Goal: Check status: Check status

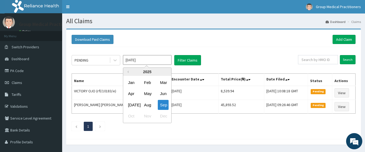
click at [141, 61] on input "Sep 2025" at bounding box center [147, 60] width 49 height 10
click at [149, 105] on div "Aug" at bounding box center [147, 105] width 11 height 10
type input "Aug 2025"
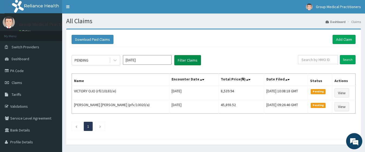
click at [195, 63] on button "Filter Claims" at bounding box center [187, 60] width 27 height 10
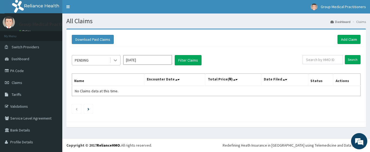
click at [114, 61] on icon at bounding box center [115, 60] width 5 height 5
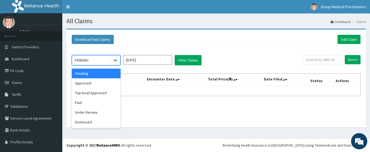
click at [104, 58] on div "PENDING" at bounding box center [91, 60] width 38 height 9
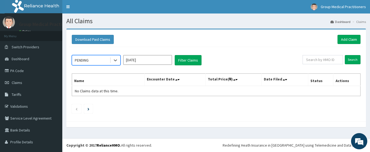
click at [97, 59] on div "PENDING" at bounding box center [91, 60] width 38 height 9
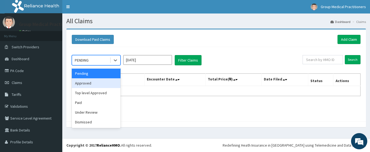
click at [94, 83] on div "Approved" at bounding box center [96, 83] width 49 height 10
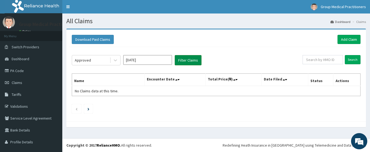
click at [188, 63] on button "Filter Claims" at bounding box center [187, 60] width 27 height 10
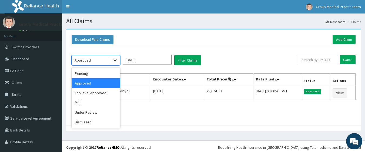
click at [113, 57] on div at bounding box center [115, 60] width 10 height 10
click at [95, 95] on div "Top level Approved" at bounding box center [96, 93] width 49 height 10
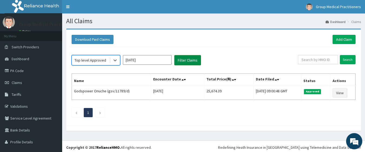
click at [192, 61] on button "Filter Claims" at bounding box center [187, 60] width 27 height 10
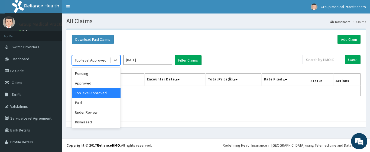
click at [109, 61] on div "Top level Approved" at bounding box center [91, 60] width 38 height 9
click at [101, 104] on div "Paid" at bounding box center [96, 103] width 49 height 10
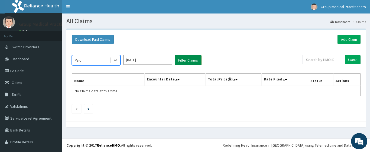
click at [182, 63] on button "Filter Claims" at bounding box center [187, 60] width 27 height 10
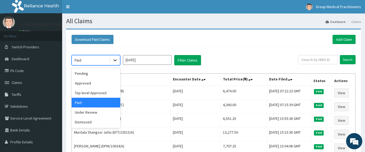
click at [116, 62] on icon at bounding box center [115, 60] width 5 height 5
click at [95, 114] on div "Under Review" at bounding box center [96, 113] width 49 height 10
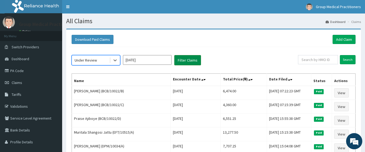
click at [187, 58] on button "Filter Claims" at bounding box center [187, 60] width 27 height 10
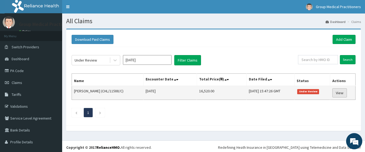
click at [340, 97] on link "View" at bounding box center [340, 92] width 15 height 9
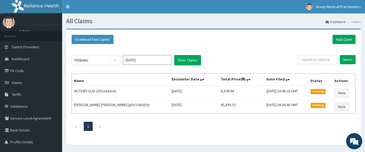
click at [138, 63] on input "[DATE]" at bounding box center [147, 60] width 49 height 10
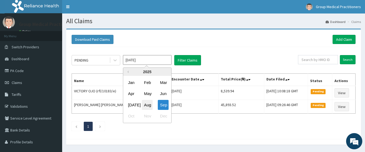
click at [147, 105] on div "Aug" at bounding box center [147, 105] width 11 height 10
type input "[DATE]"
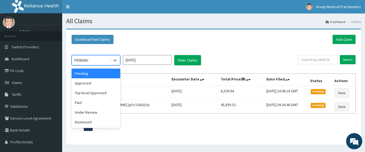
click at [88, 62] on div "PENDING" at bounding box center [82, 60] width 14 height 5
click at [95, 123] on div "Dismissed" at bounding box center [96, 122] width 49 height 10
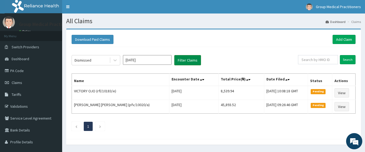
click at [186, 61] on button "Filter Claims" at bounding box center [187, 60] width 27 height 10
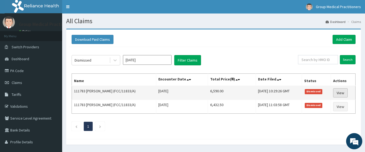
click at [346, 94] on link "View" at bounding box center [341, 92] width 15 height 9
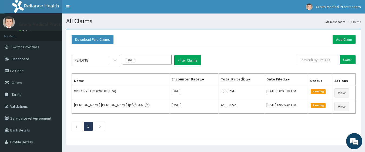
click at [141, 59] on input "[DATE]" at bounding box center [147, 60] width 49 height 10
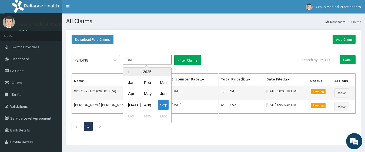
drag, startPoint x: 150, startPoint y: 104, endPoint x: 137, endPoint y: 94, distance: 15.8
click at [149, 105] on div "Aug" at bounding box center [147, 105] width 11 height 10
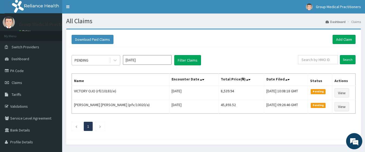
click at [95, 63] on div "PENDING" at bounding box center [91, 60] width 38 height 9
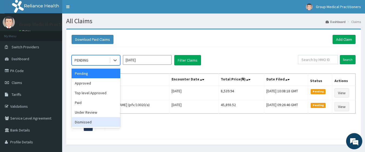
click at [93, 121] on div "Dismissed" at bounding box center [96, 122] width 49 height 10
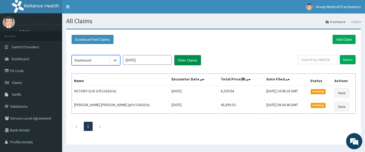
click at [199, 61] on button "Filter Claims" at bounding box center [187, 60] width 27 height 10
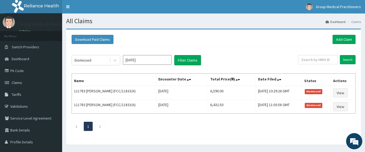
click at [151, 62] on input "[DATE]" at bounding box center [147, 60] width 49 height 10
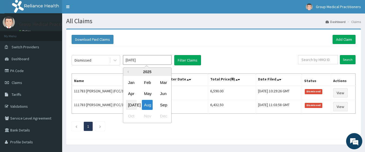
click at [128, 107] on div "[DATE]" at bounding box center [131, 105] width 11 height 10
type input "Jul 2025"
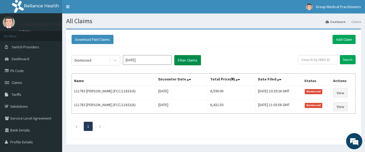
click at [184, 60] on button "Filter Claims" at bounding box center [187, 60] width 27 height 10
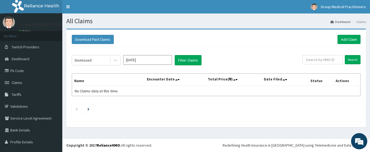
click at [131, 39] on div "Download Paid Claims Add Claim" at bounding box center [216, 39] width 288 height 9
